Goal: Find specific page/section: Find specific page/section

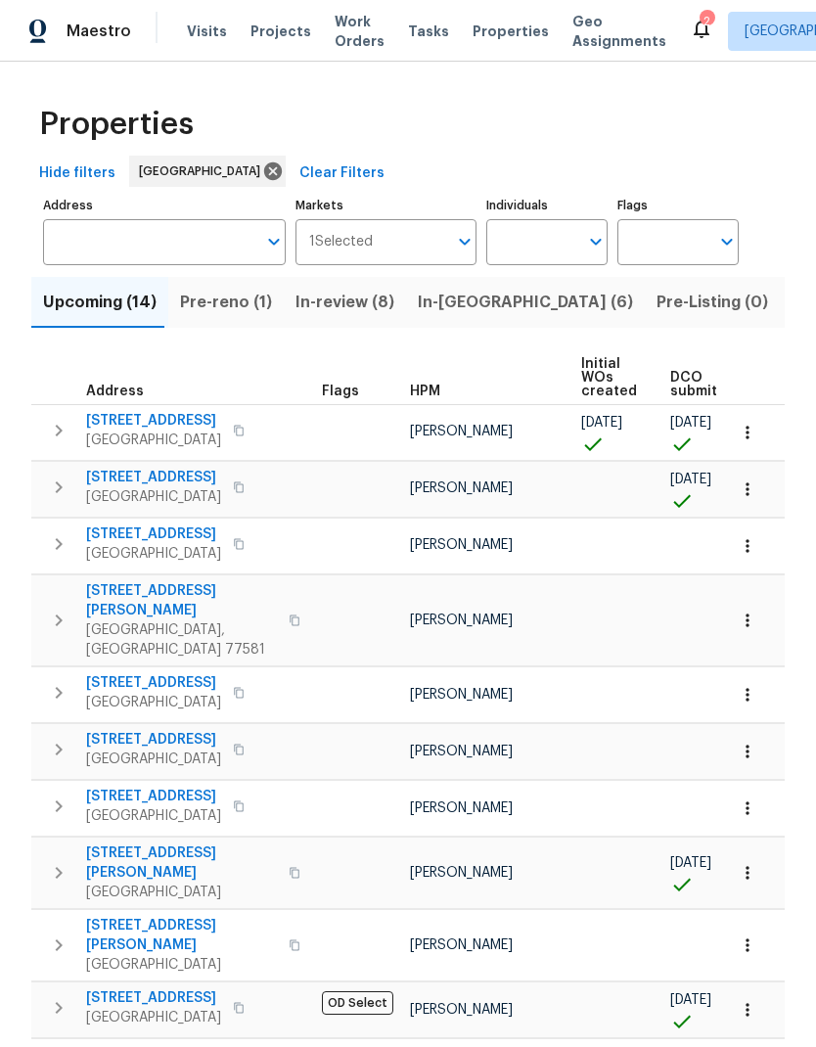
click at [533, 241] on input "Individuals" at bounding box center [532, 242] width 92 height 46
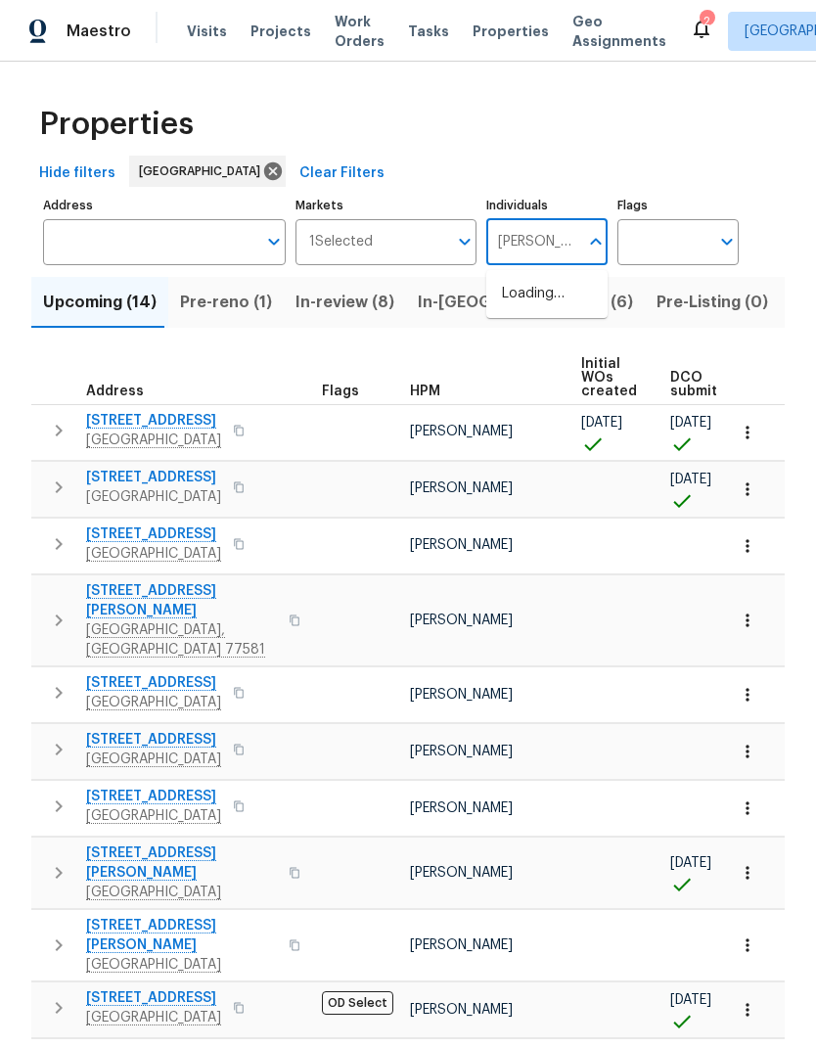
type input "[PERSON_NAME]"
click at [526, 301] on input "checkbox" at bounding box center [522, 304] width 41 height 41
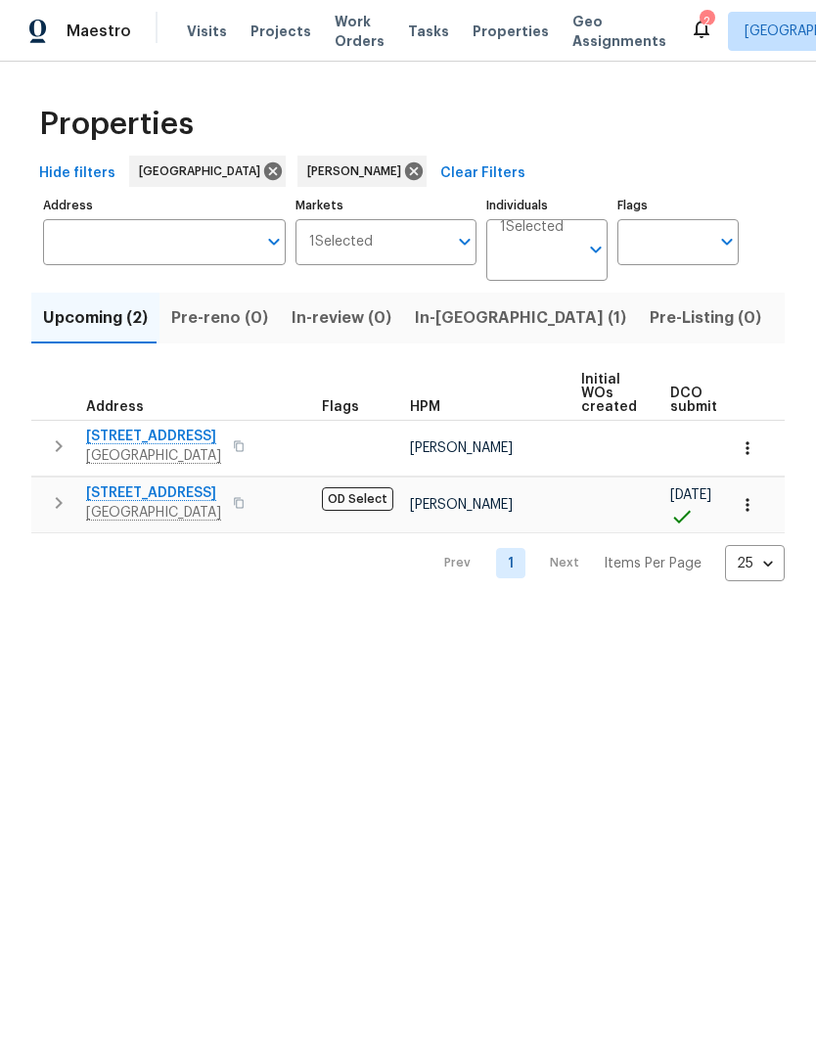
click at [785, 308] on span "Listed (9)" at bounding box center [822, 317] width 74 height 27
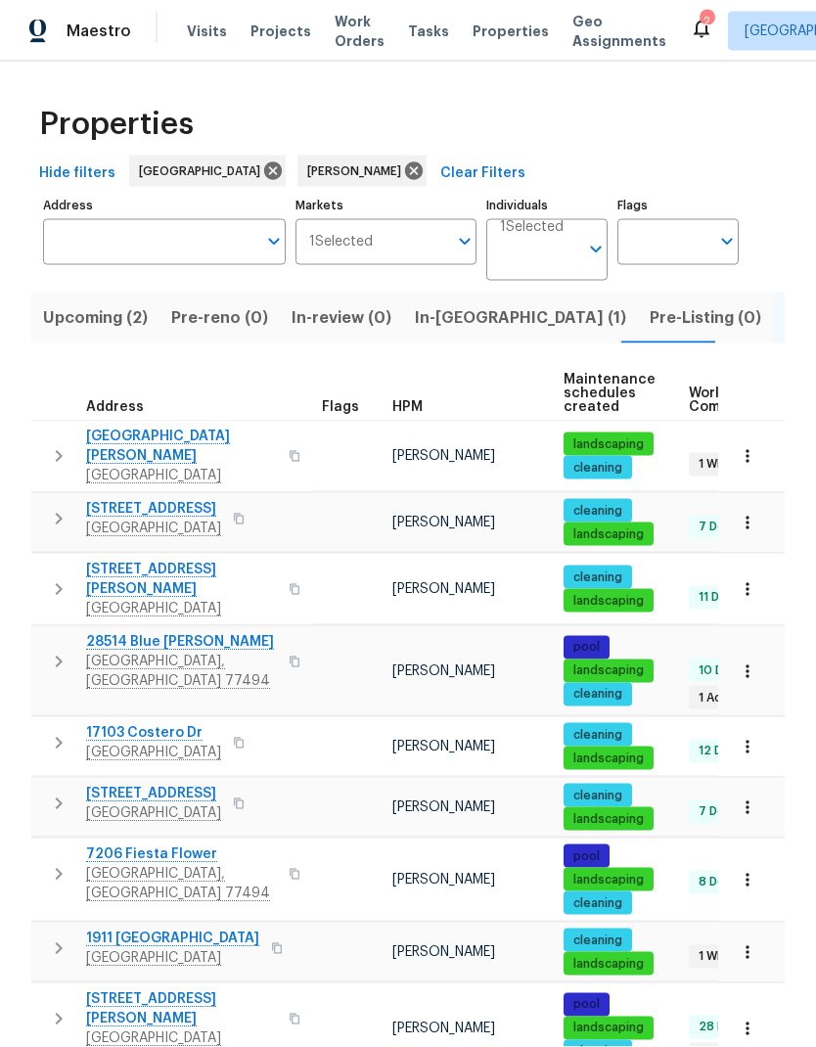
scroll to position [69, 0]
click at [162, 723] on span "17103 Costero Dr" at bounding box center [153, 733] width 135 height 20
click at [751, 737] on icon "button" at bounding box center [748, 747] width 20 height 20
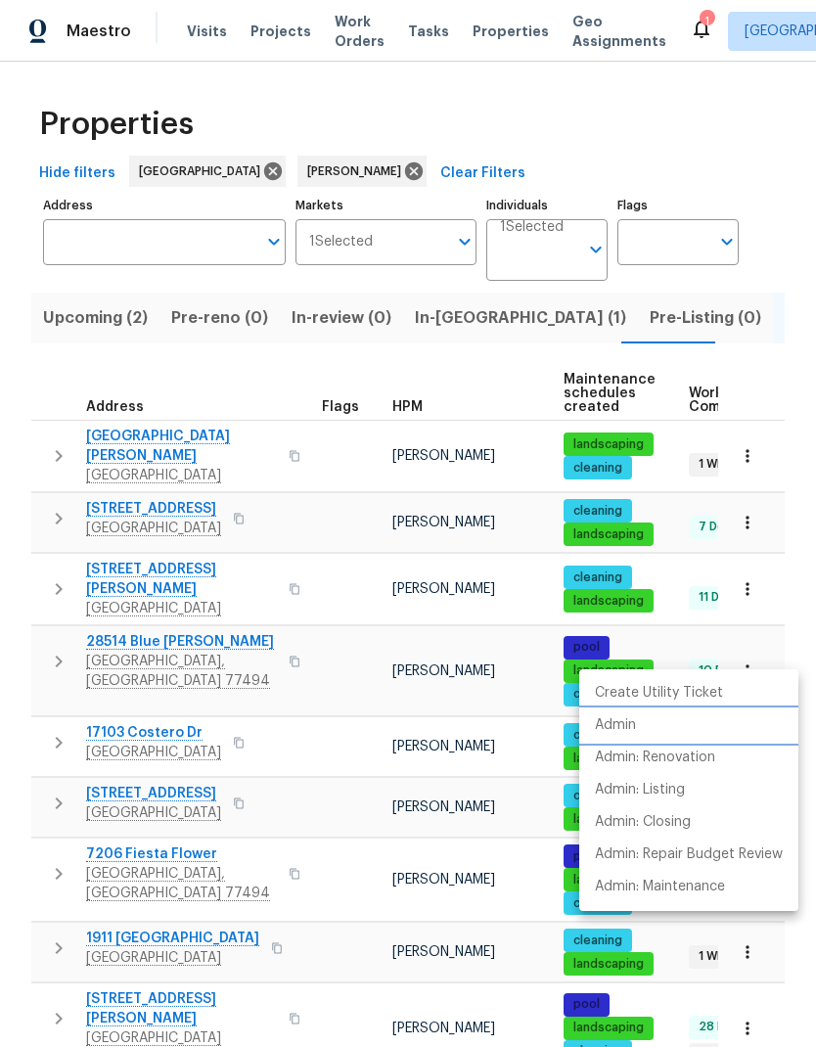
click at [652, 726] on li "Admin" at bounding box center [688, 725] width 219 height 32
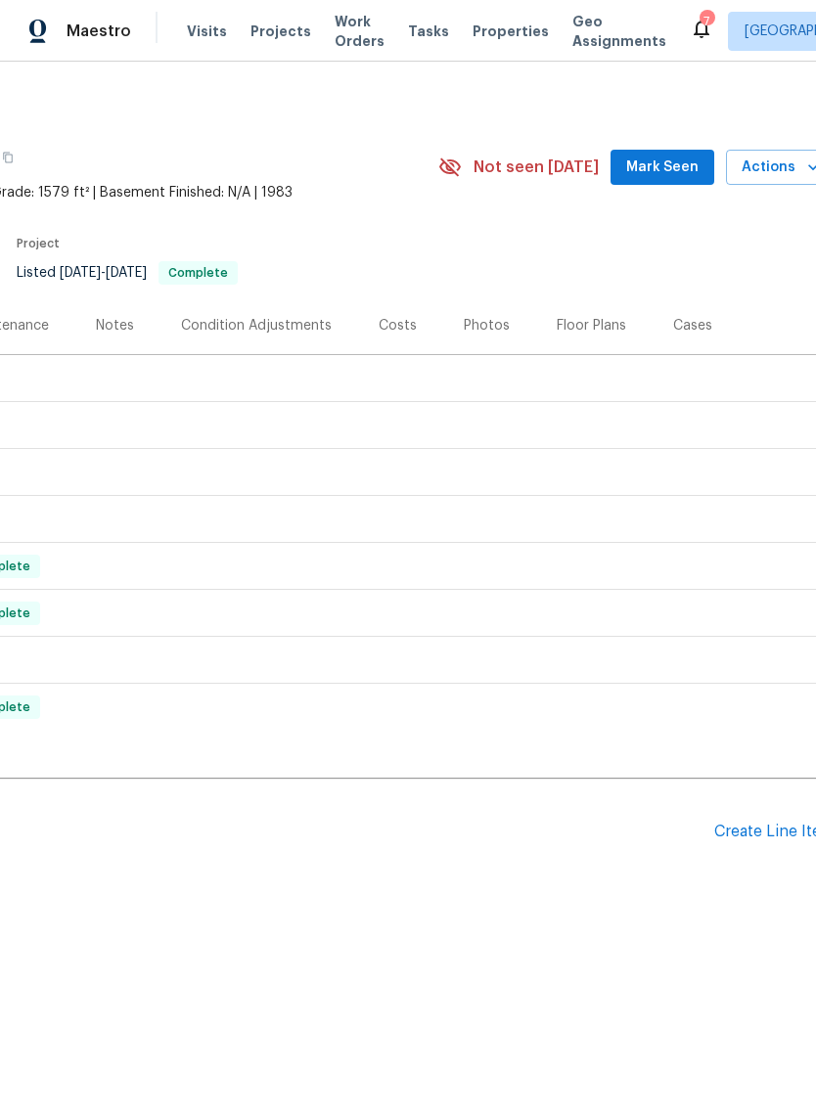
scroll to position [0, 268]
click at [591, 323] on div "Floor Plans" at bounding box center [594, 326] width 69 height 20
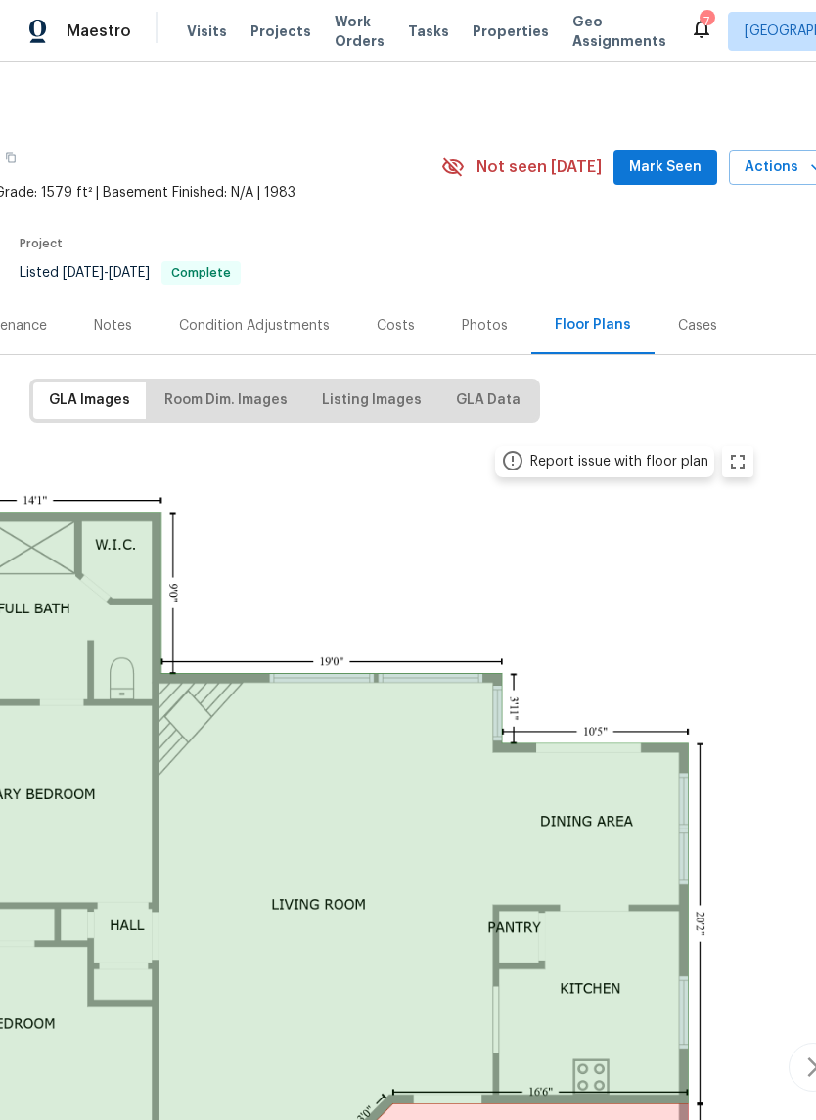
click at [257, 434] on img at bounding box center [284, 1065] width 961 height 1262
click at [273, 397] on span "Room Dim. Images" at bounding box center [225, 400] width 123 height 24
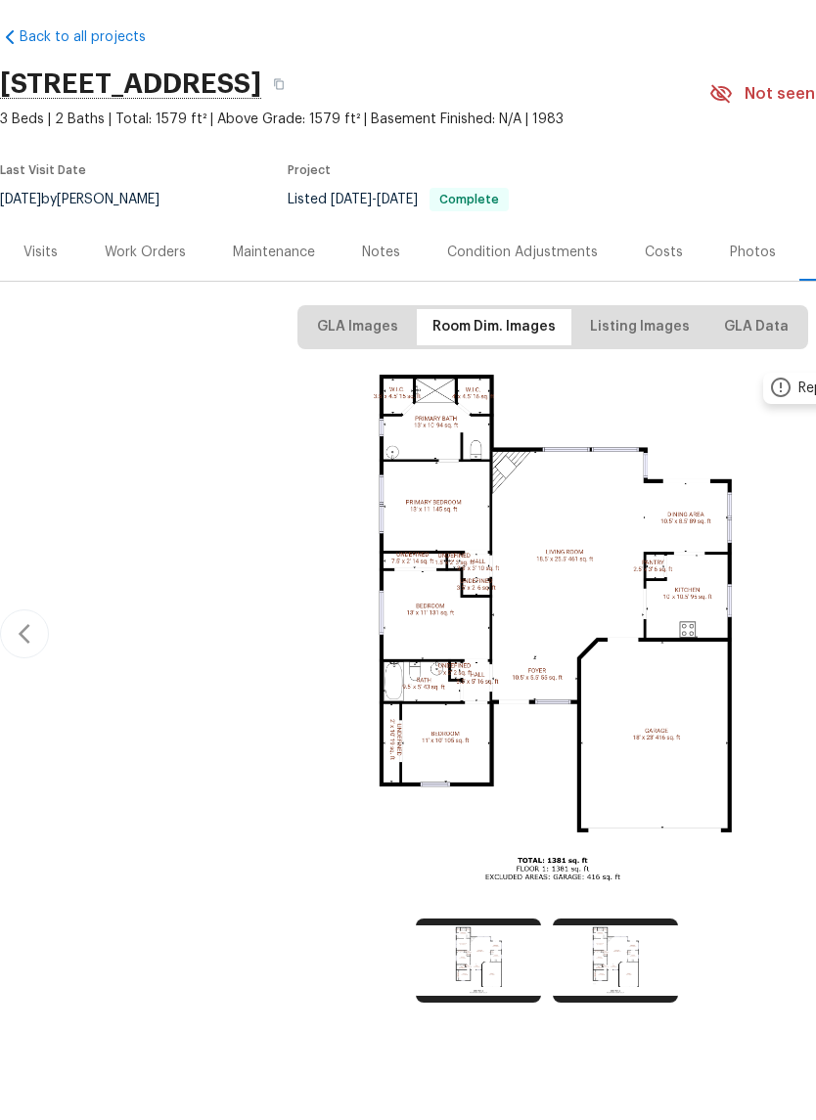
click at [143, 296] on div "Work Orders" at bounding box center [145, 325] width 128 height 58
